Goal: Navigation & Orientation: Find specific page/section

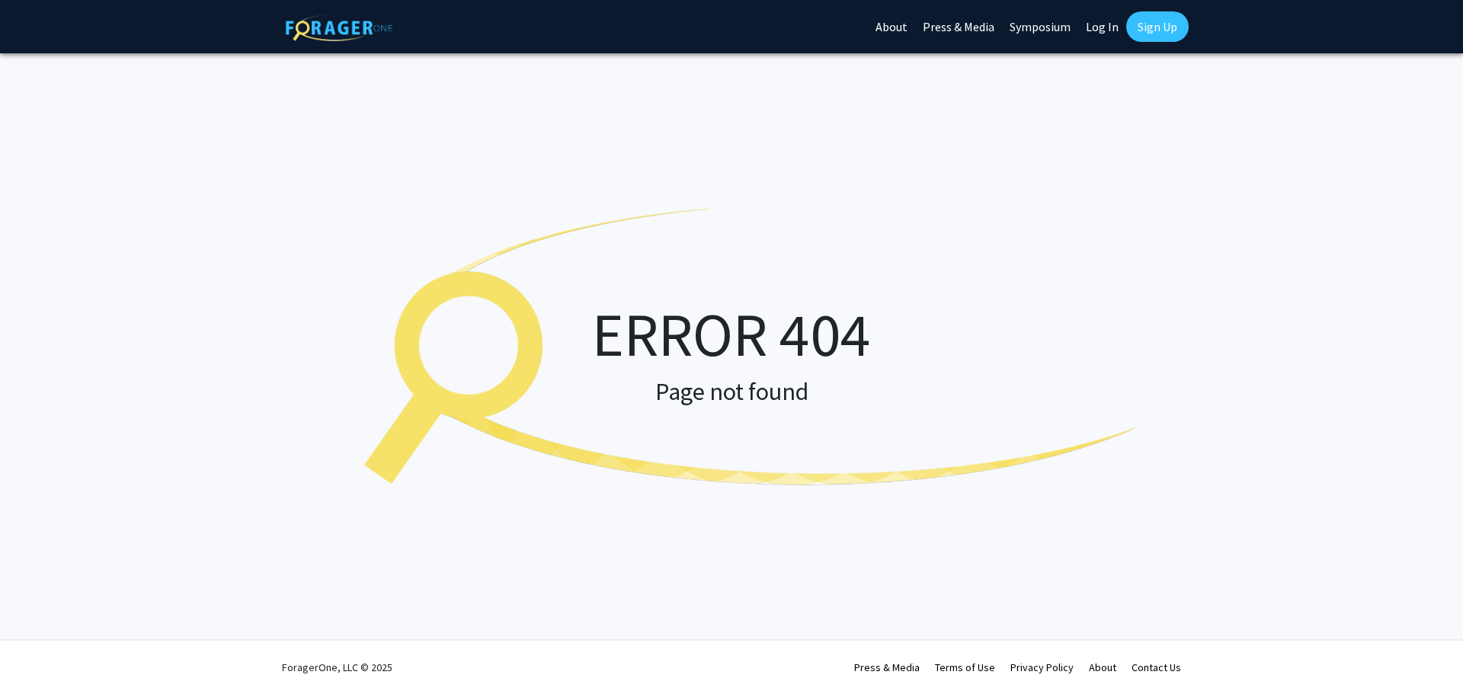
click at [903, 24] on link "About" at bounding box center [891, 26] width 47 height 53
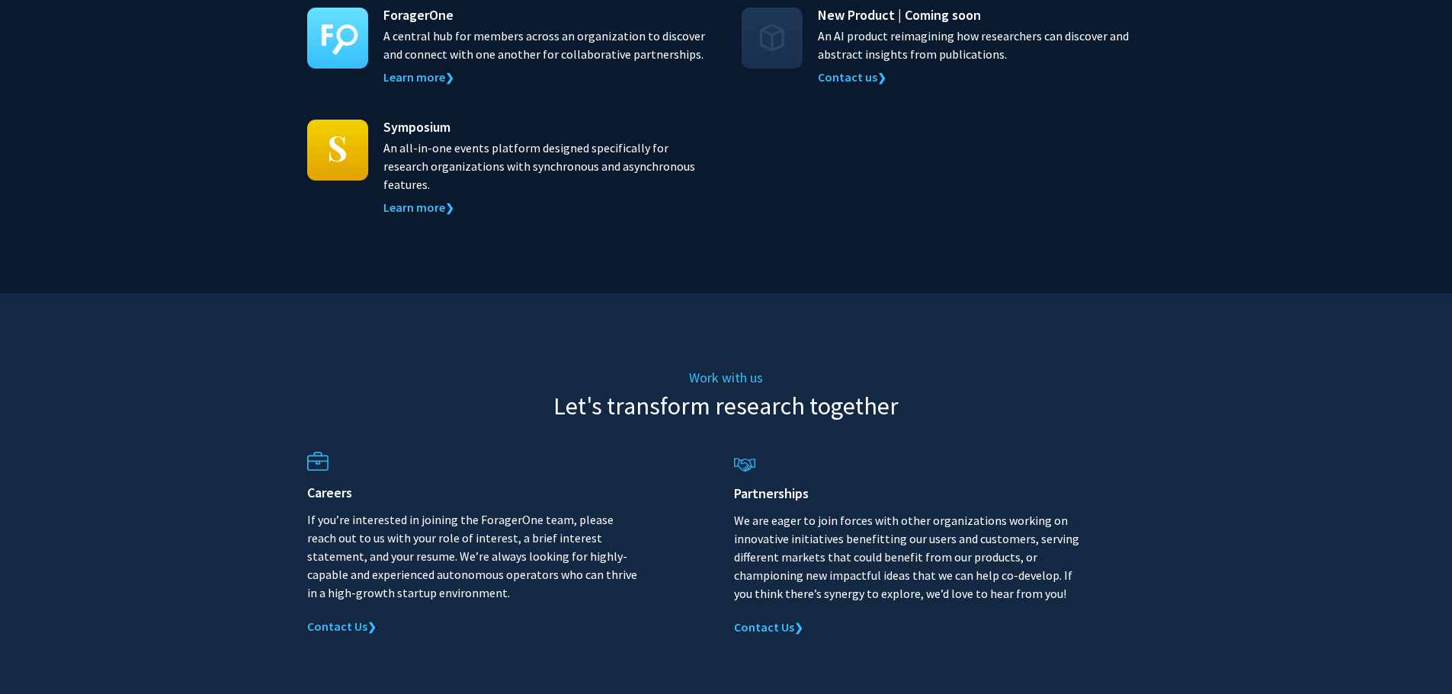
scroll to position [1168, 0]
